Goal: Task Accomplishment & Management: Complete application form

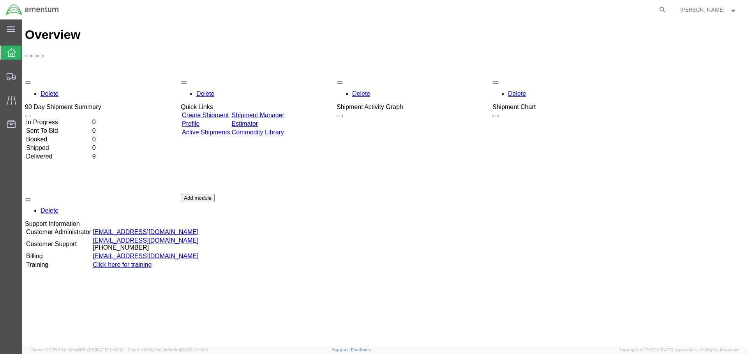
click at [91, 153] on td "Delivered" at bounding box center [58, 157] width 65 height 8
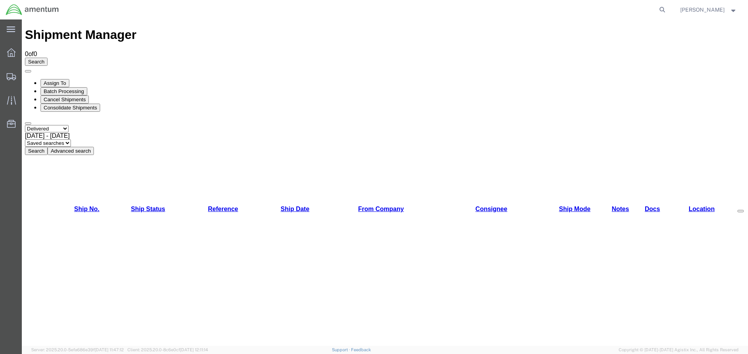
click at [48, 147] on button "Search" at bounding box center [36, 151] width 23 height 8
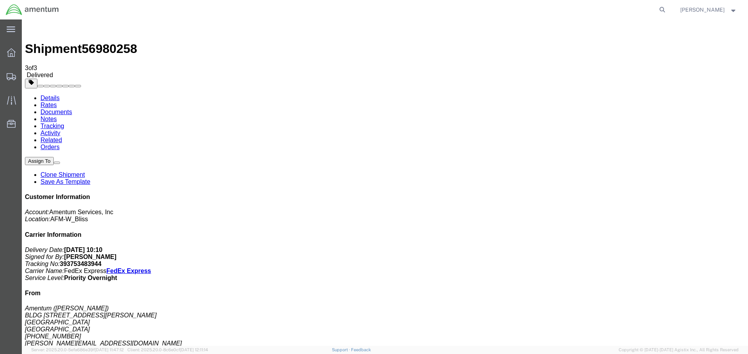
click at [9, 50] on icon at bounding box center [11, 52] width 9 height 9
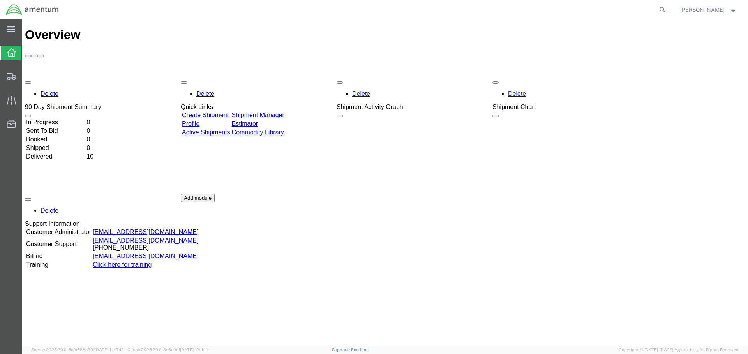
click at [224, 112] on link "Create Shipment" at bounding box center [205, 115] width 47 height 7
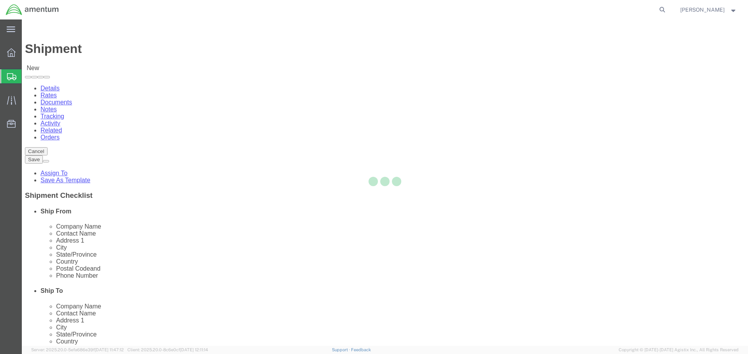
select select
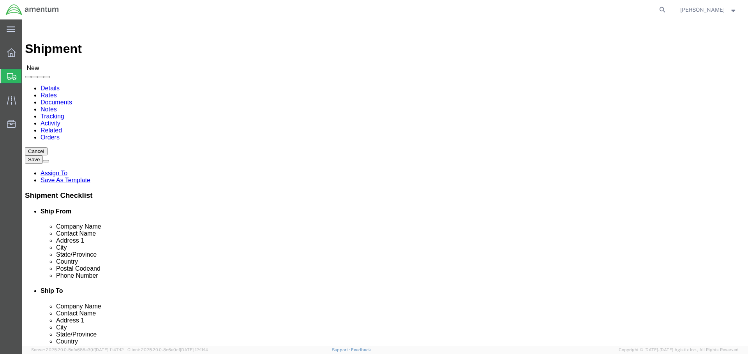
click input "text"
type input "[PERSON_NAME]"
click p "- Amentum - ([PERSON_NAME]/[PERSON_NAME]) BLDG 11108 CSM [PERSON_NAME] St, Ft. …"
select select
type input "Amentum"
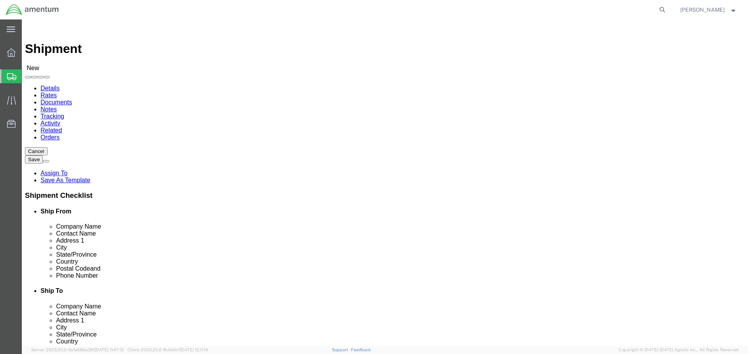
type input "[PERSON_NAME]/[PERSON_NAME]"
type input "BLDG [STREET_ADDRESS][PERSON_NAME]"
type input "Ft. Bliss"
type input "79918"
type input "[PHONE_NUMBER]"
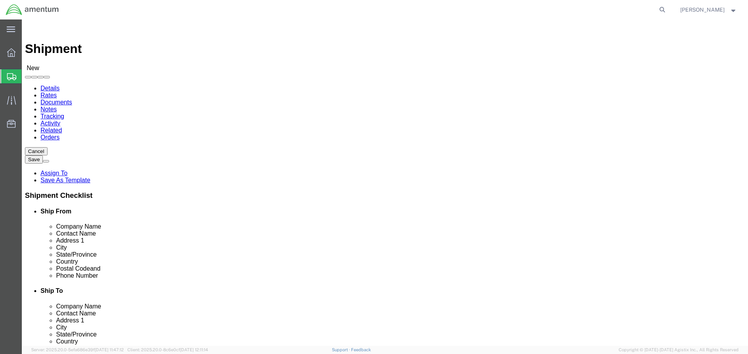
type input "[EMAIL_ADDRESS][DOMAIN_NAME]"
checkbox input "true"
select select "[GEOGRAPHIC_DATA]"
type input "[PERSON_NAME]/[PERSON_NAME]"
click input "text"
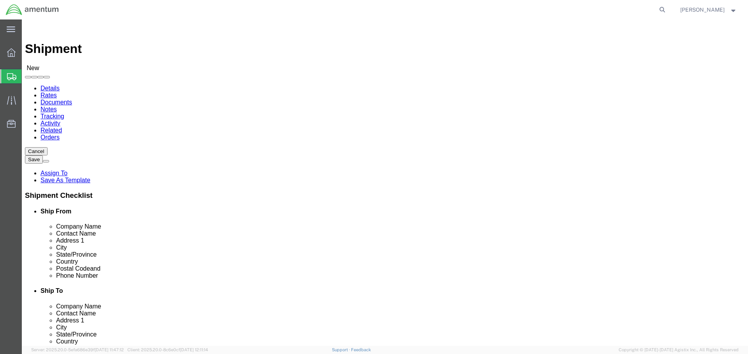
type input "f"
type input "[PERSON_NAME]/ [PERSON_NAME]"
type input "PDM GCSS-ARMY"
select select
